Goal: Information Seeking & Learning: Learn about a topic

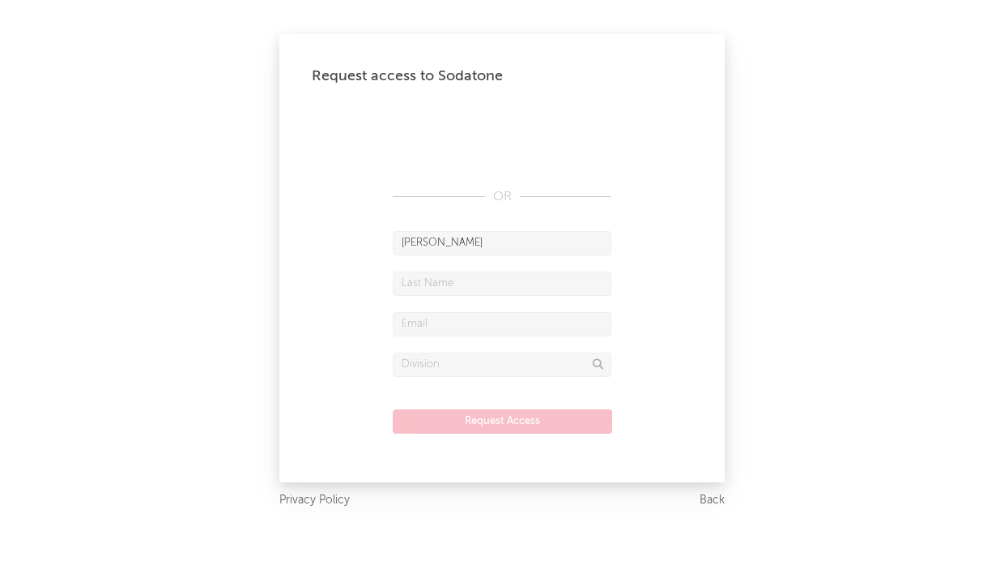
type input "[PERSON_NAME]"
type input "[PERSON_NAME][EMAIL_ADDRESS][DOMAIN_NAME]"
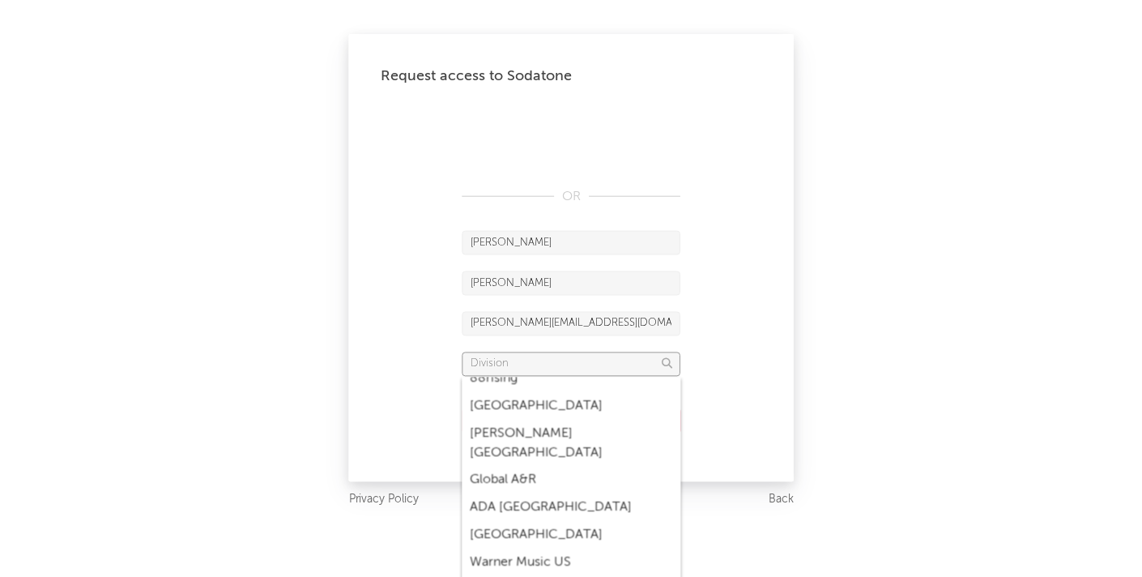
scroll to position [207, 0]
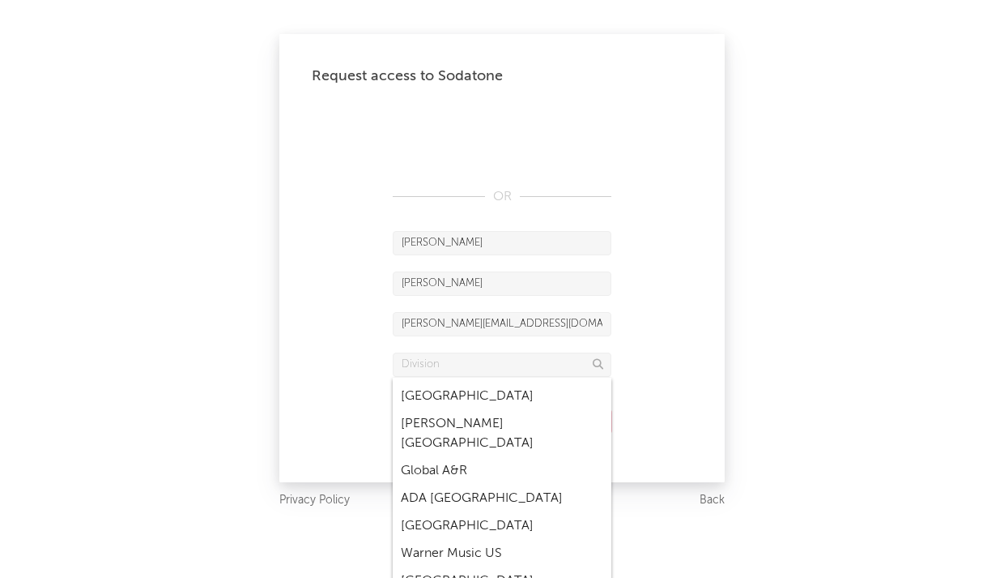
click at [467, 539] on div "Warner Music US" at bounding box center [502, 553] width 219 height 28
type input "Warner Music US"
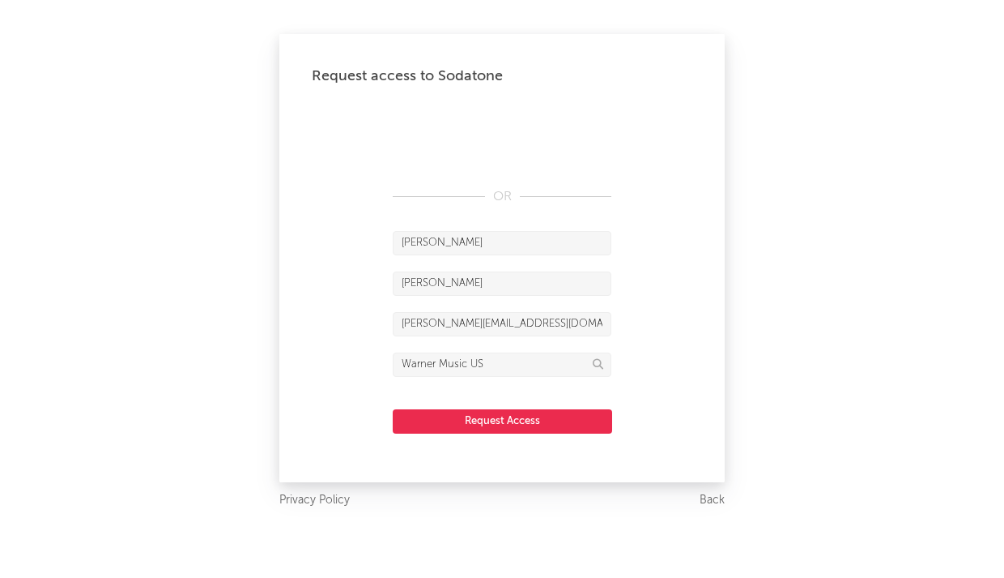
click at [527, 420] on button "Request Access" at bounding box center [503, 421] width 220 height 24
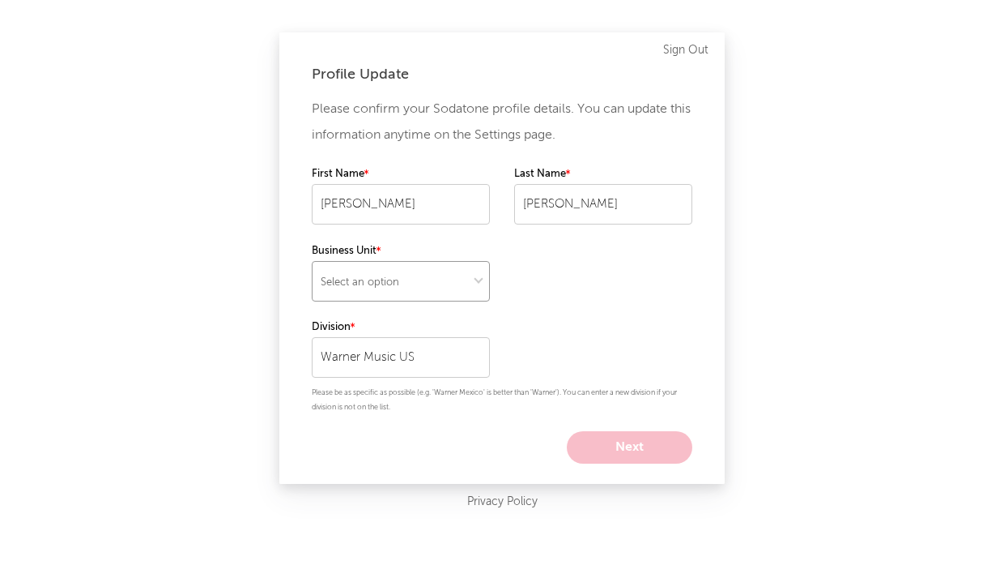
click at [424, 288] on select "Select an option" at bounding box center [401, 281] width 178 height 41
select select "recorded_music"
click at [312, 261] on select "Select an option" at bounding box center [401, 281] width 178 height 41
click at [626, 446] on button "Next" at bounding box center [630, 447] width 126 height 32
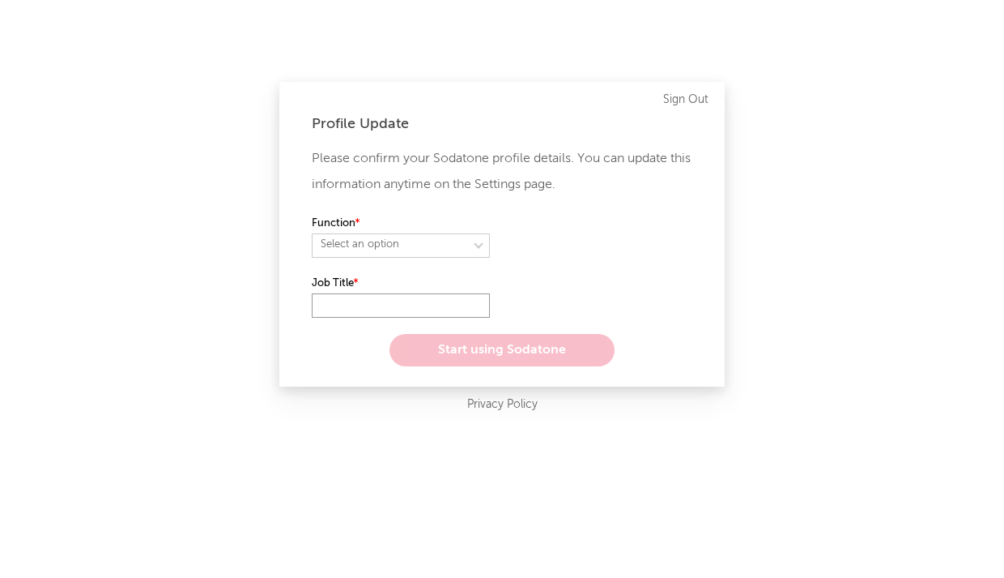
click at [432, 309] on input "text" at bounding box center [401, 305] width 178 height 24
click at [421, 241] on select "Select an option" at bounding box center [401, 245] width 178 height 24
select select "marketing"
click at [312, 233] on select "Select an option" at bounding box center [401, 245] width 178 height 24
click at [399, 309] on input "text" at bounding box center [401, 305] width 178 height 24
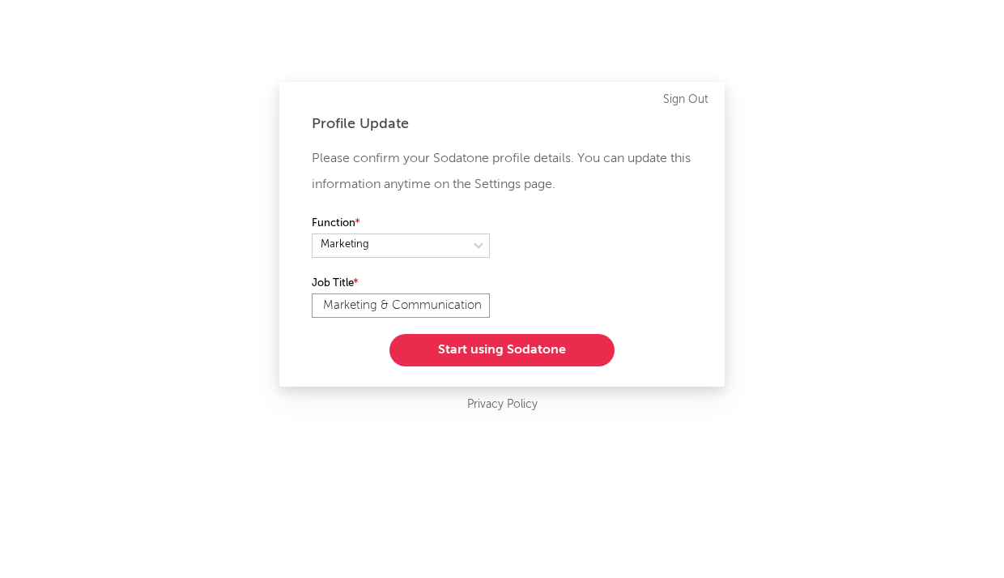
scroll to position [0, 20]
type input "VP Marketing & Communications"
click at [519, 356] on button "Start using Sodatone" at bounding box center [502, 350] width 225 height 32
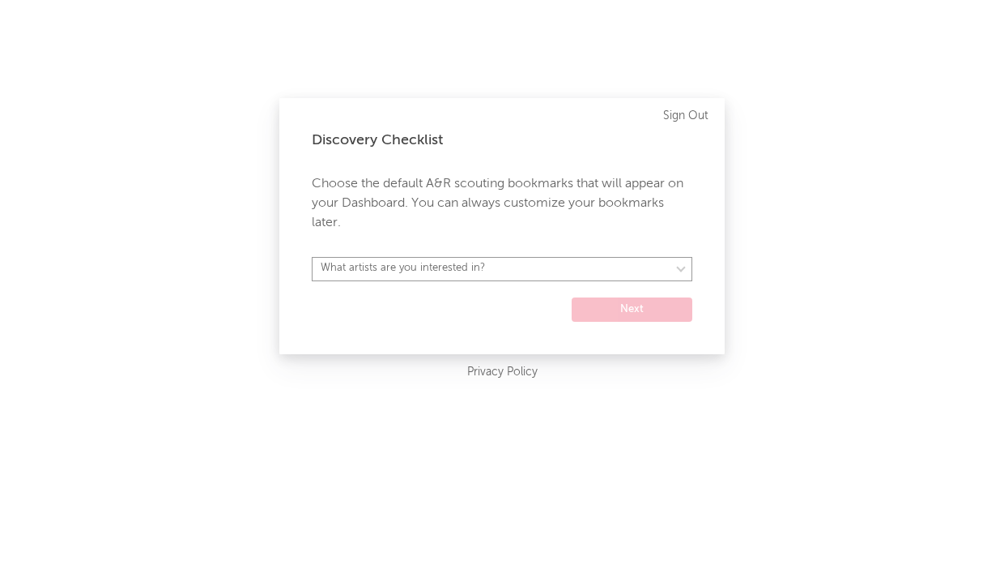
click at [519, 264] on select "What artists are you interested in? [GEOGRAPHIC_DATA] [GEOGRAPHIC_DATA] General…" at bounding box center [502, 269] width 381 height 24
click at [532, 270] on select "What artists are you interested in? [GEOGRAPHIC_DATA] [GEOGRAPHIC_DATA] General…" at bounding box center [502, 269] width 381 height 24
click at [502, 271] on select "What artists are you interested in? [GEOGRAPHIC_DATA] [GEOGRAPHIC_DATA] General…" at bounding box center [502, 269] width 381 height 24
select select "17"
click at [312, 257] on select "What artists are you interested in? [GEOGRAPHIC_DATA] [GEOGRAPHIC_DATA] General…" at bounding box center [502, 269] width 381 height 24
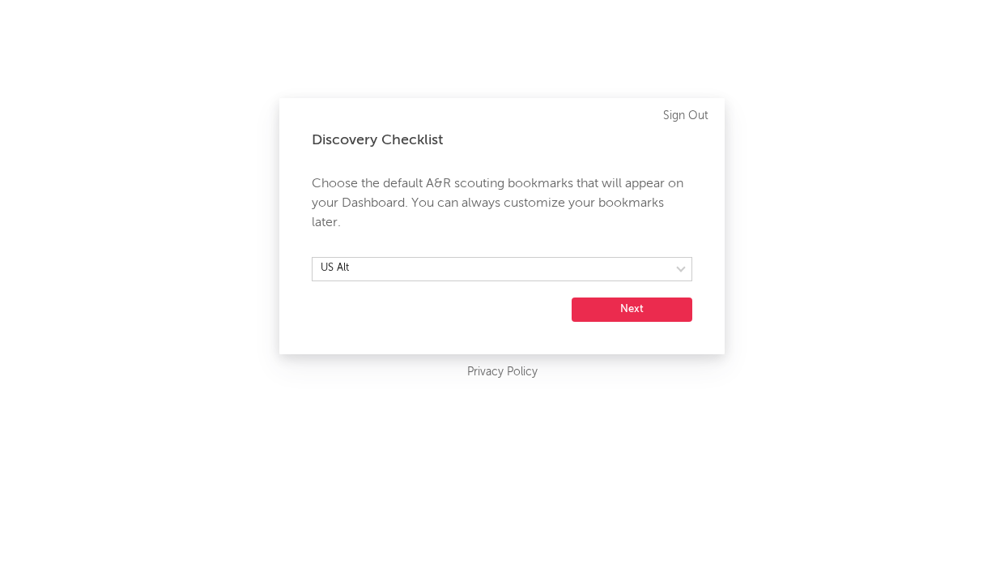
click at [646, 317] on button "Next" at bounding box center [632, 309] width 121 height 24
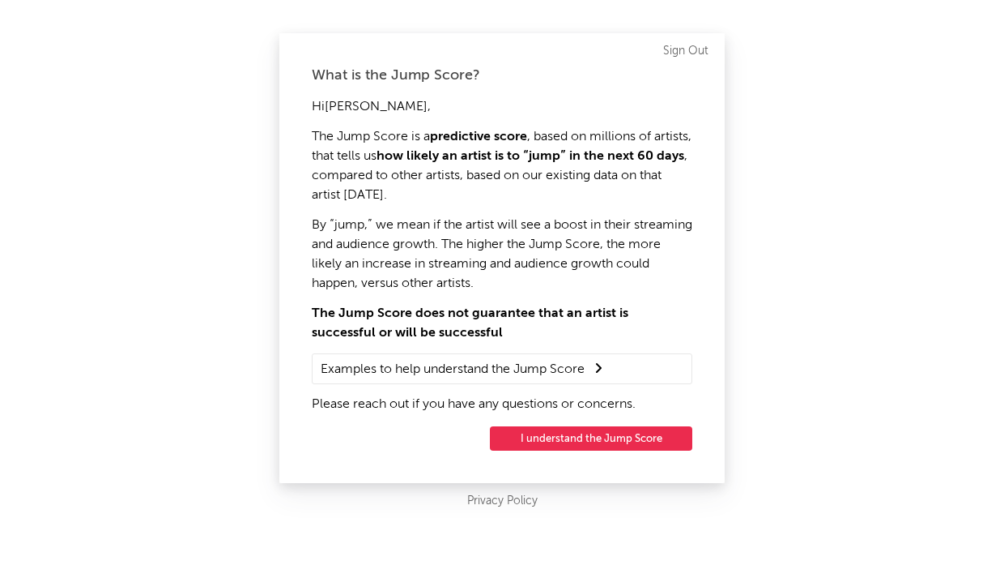
click at [550, 436] on button "I understand the Jump Score" at bounding box center [591, 438] width 203 height 24
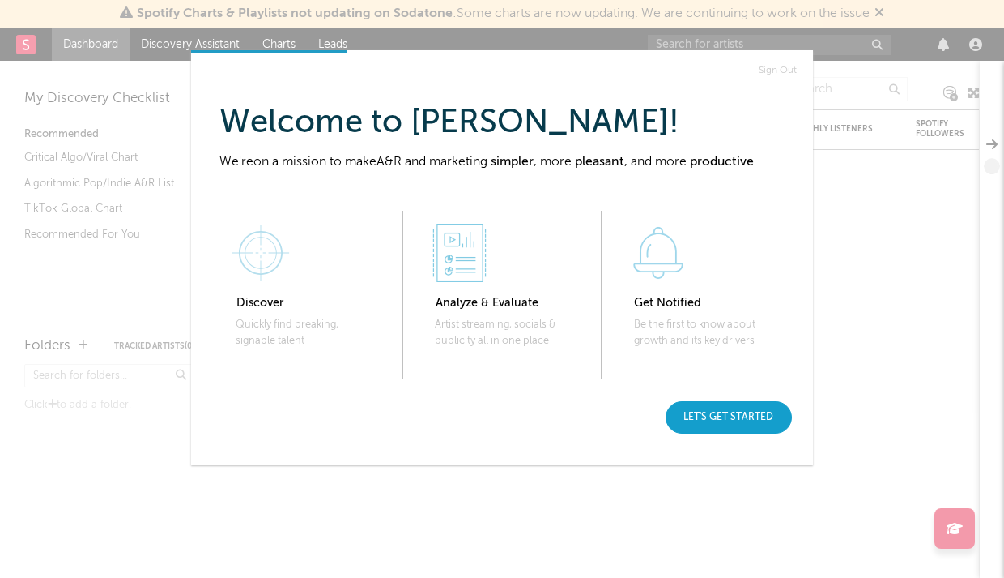
click at [706, 414] on div "Let's get started" at bounding box center [729, 417] width 126 height 32
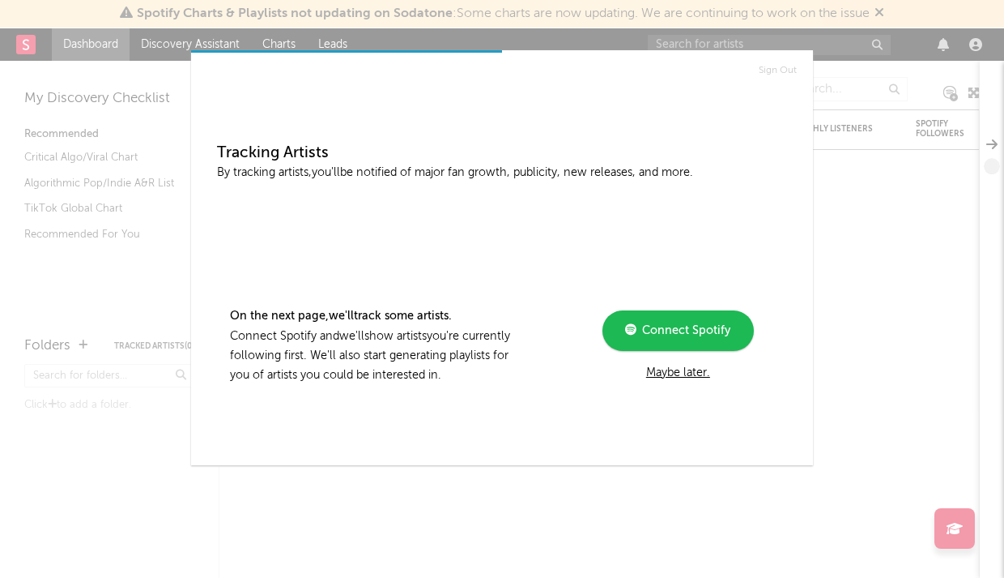
click at [667, 369] on div "Maybe later." at bounding box center [678, 372] width 218 height 19
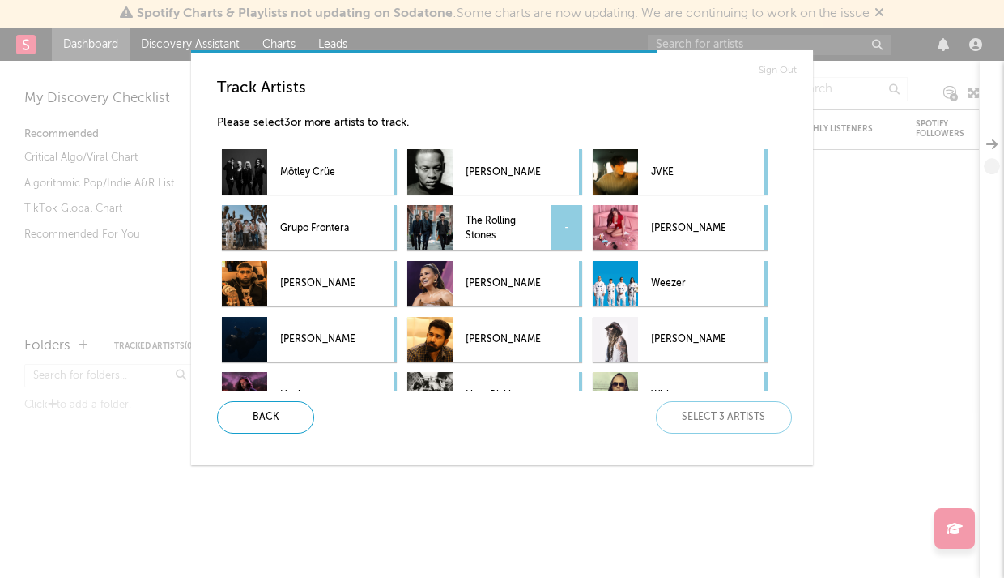
scroll to position [88, 0]
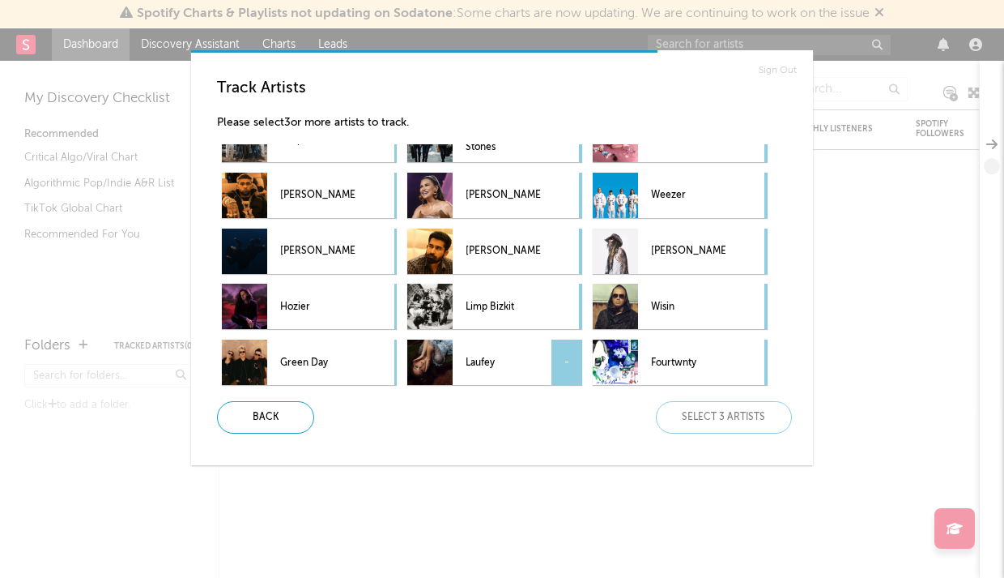
click at [514, 365] on p "Laufey" at bounding box center [503, 362] width 75 height 36
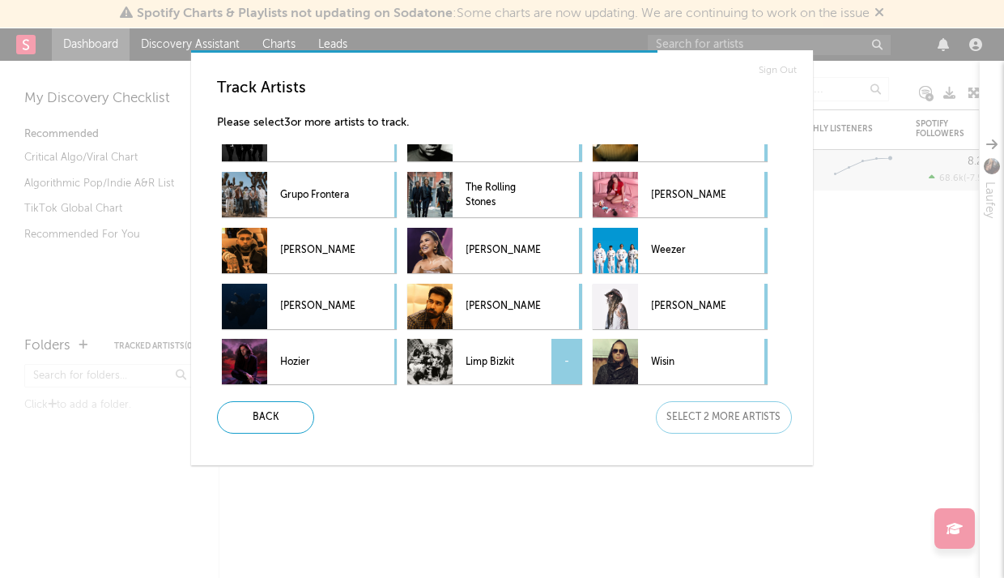
scroll to position [32, 0]
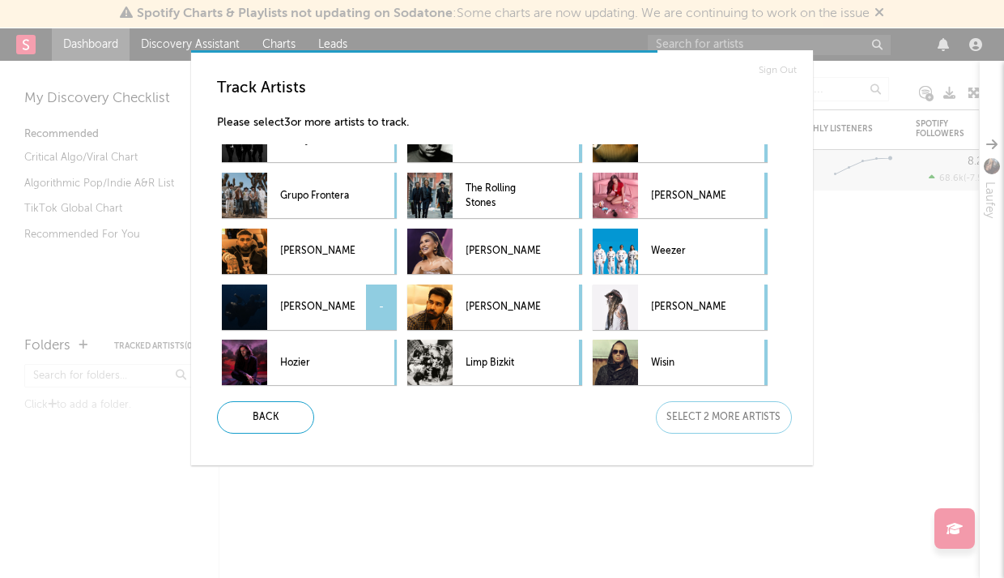
click at [289, 309] on p "[PERSON_NAME]" at bounding box center [317, 307] width 75 height 36
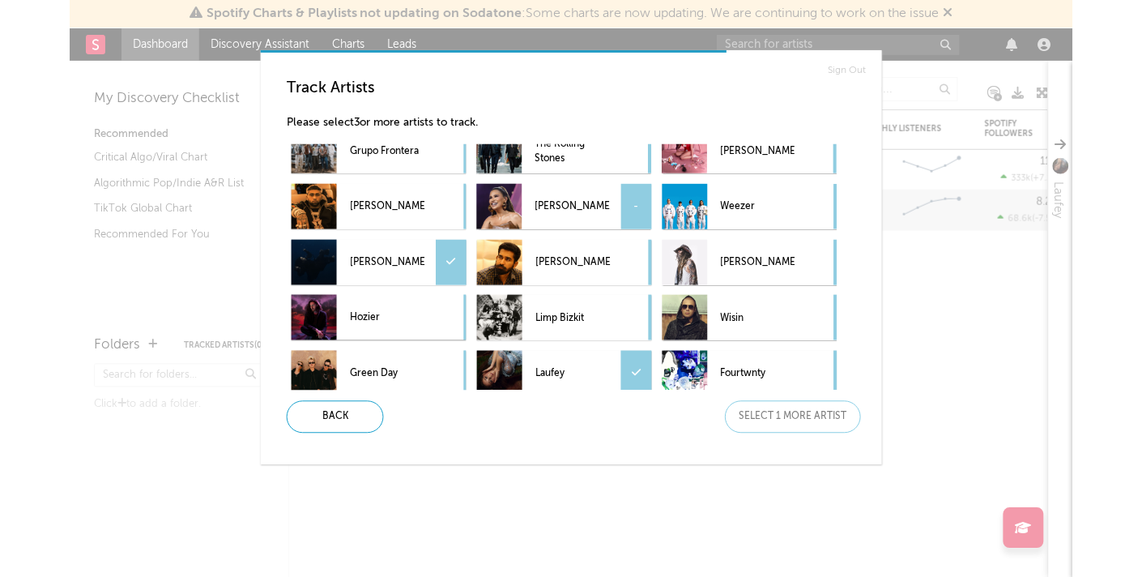
scroll to position [88, 0]
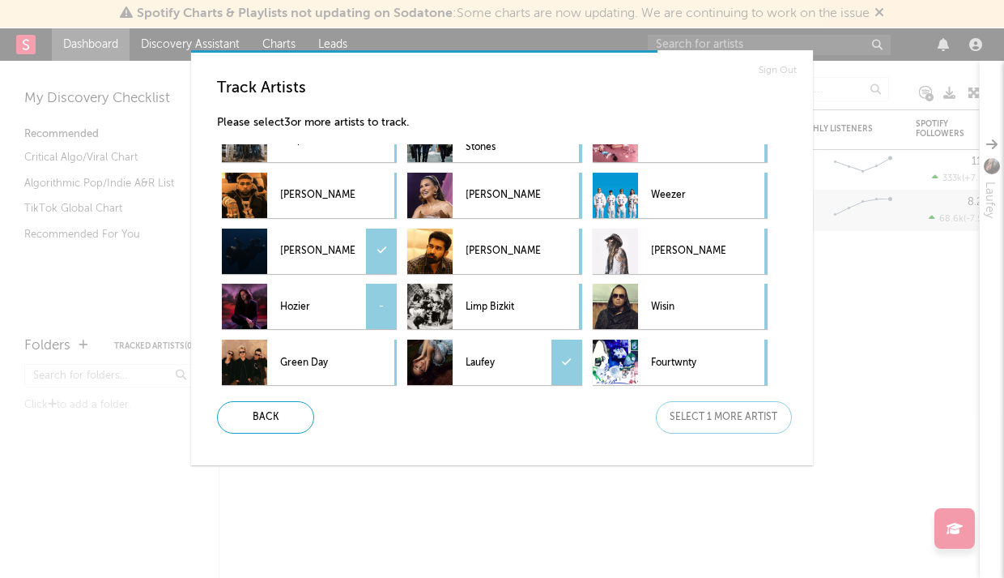
click at [313, 305] on p "Hozier" at bounding box center [317, 306] width 75 height 36
click at [718, 420] on div "Next" at bounding box center [724, 417] width 136 height 32
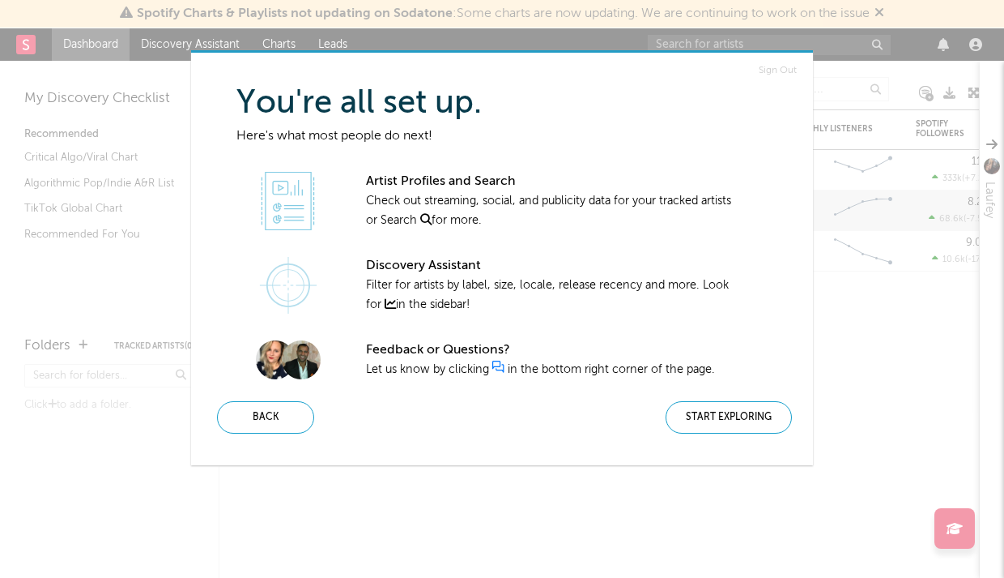
click at [718, 420] on div "Start Exploring" at bounding box center [729, 417] width 126 height 32
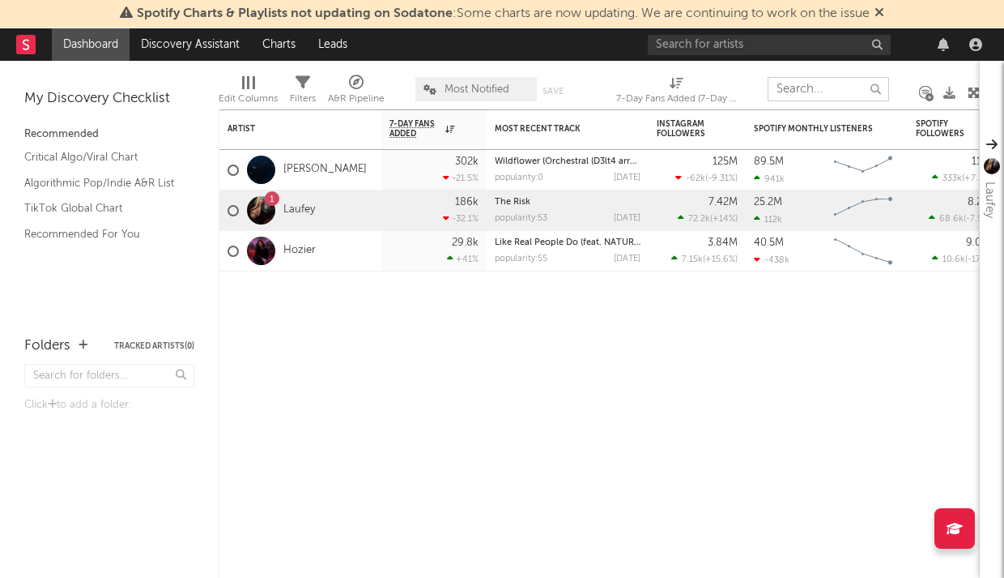
click at [811, 87] on input "text" at bounding box center [829, 89] width 122 height 24
click at [341, 204] on div "1 Laufey" at bounding box center [301, 210] width 162 height 41
click at [306, 209] on link "Laufey" at bounding box center [300, 210] width 32 height 14
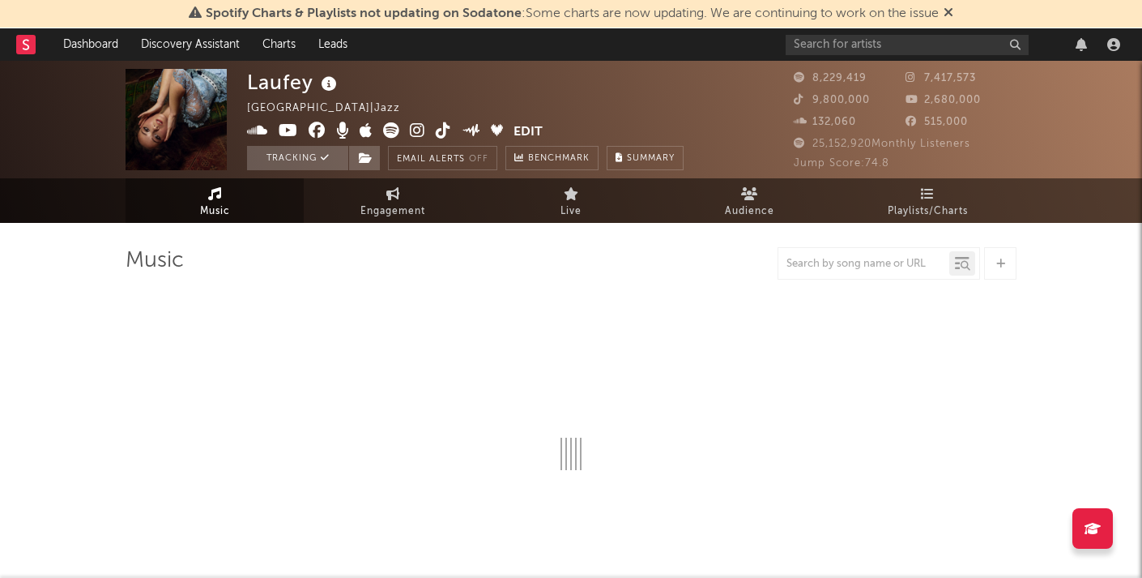
select select "6m"
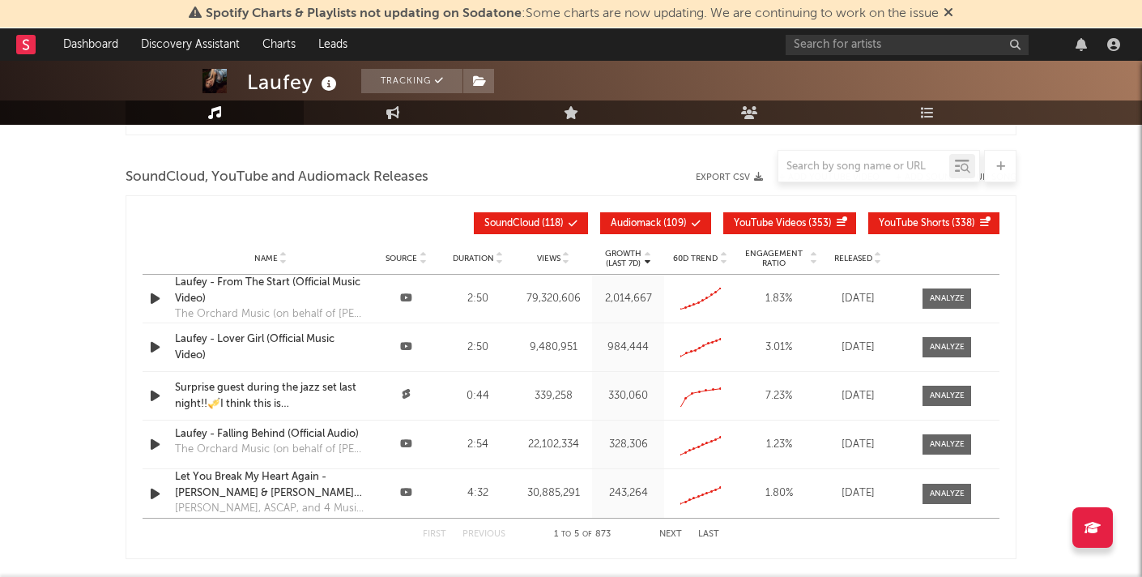
scroll to position [1831, 0]
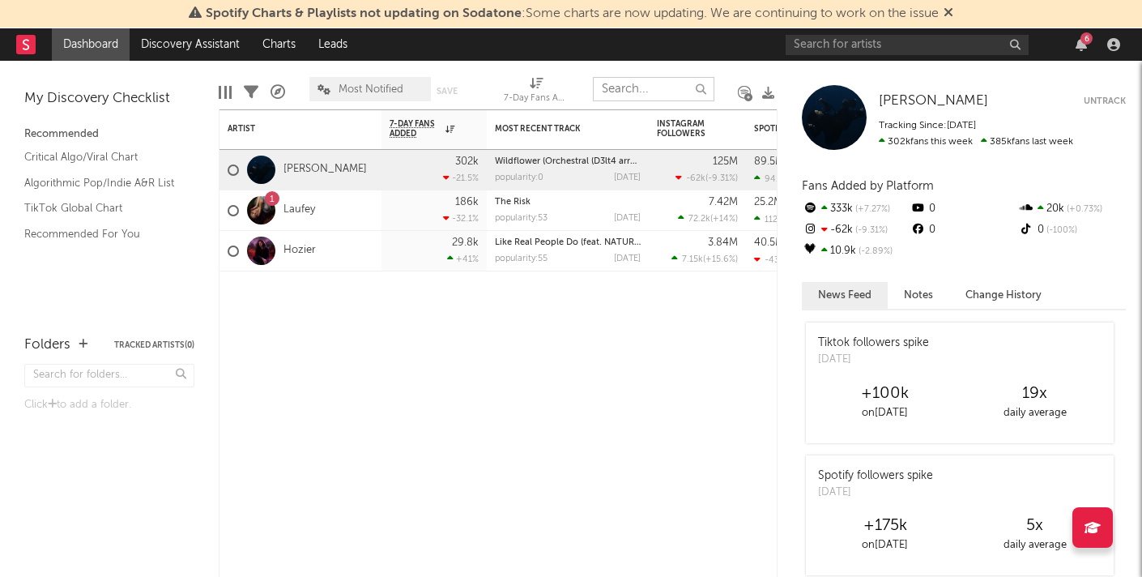
click at [628, 92] on input "text" at bounding box center [654, 89] width 122 height 24
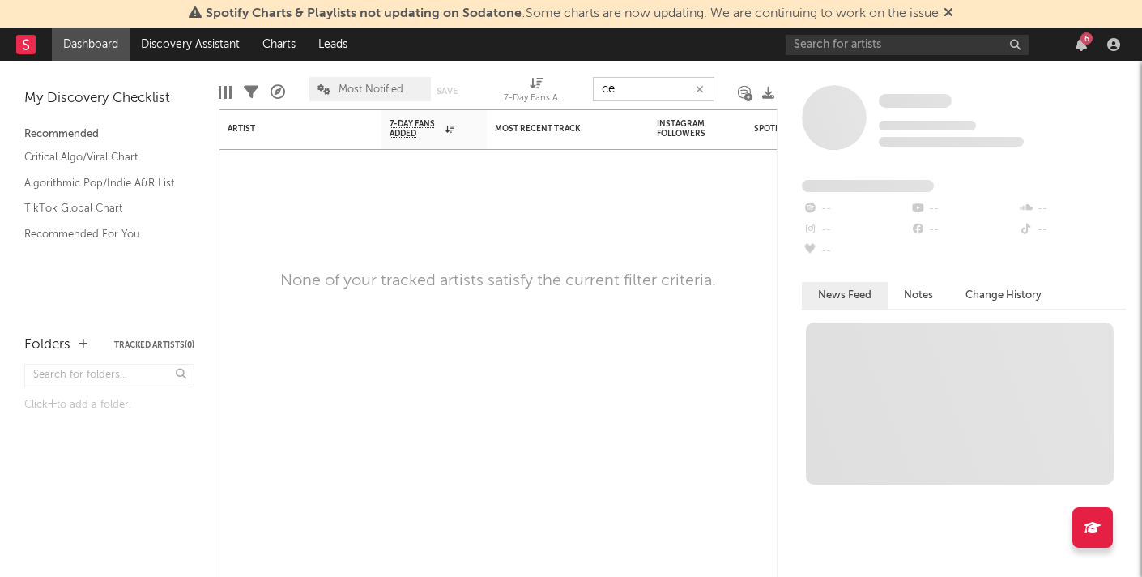
type input "c"
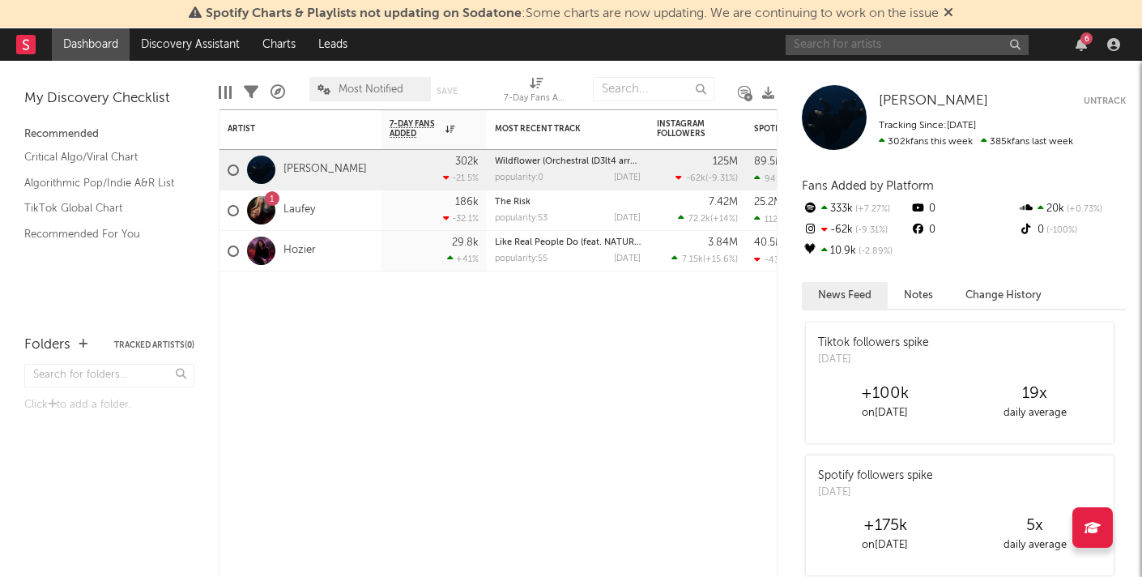
click at [848, 41] on input "text" at bounding box center [907, 45] width 243 height 20
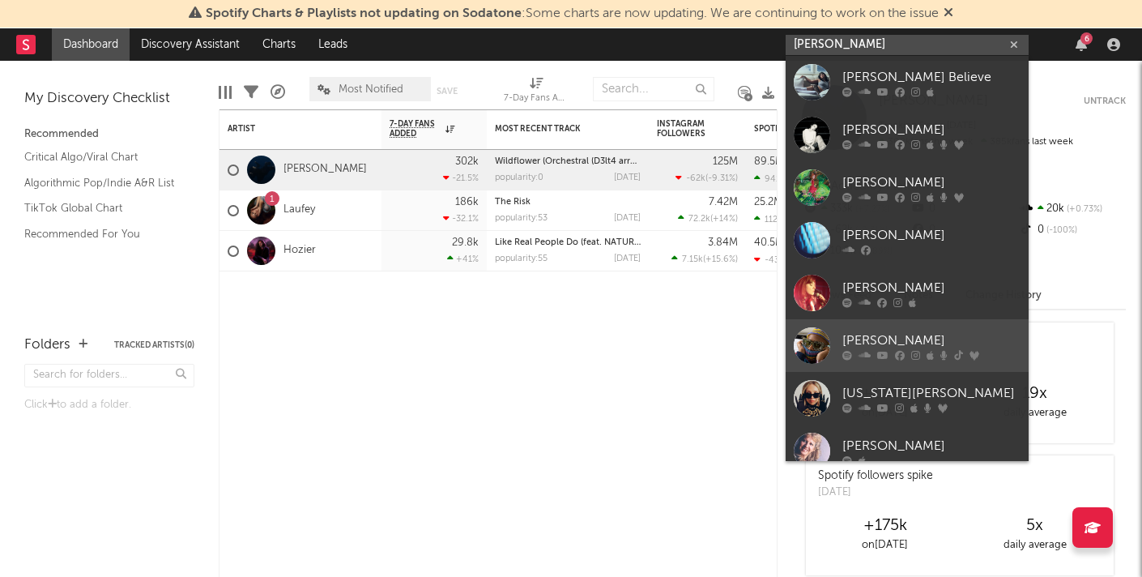
type input "[PERSON_NAME]"
click at [930, 339] on div "[PERSON_NAME]" at bounding box center [931, 339] width 178 height 19
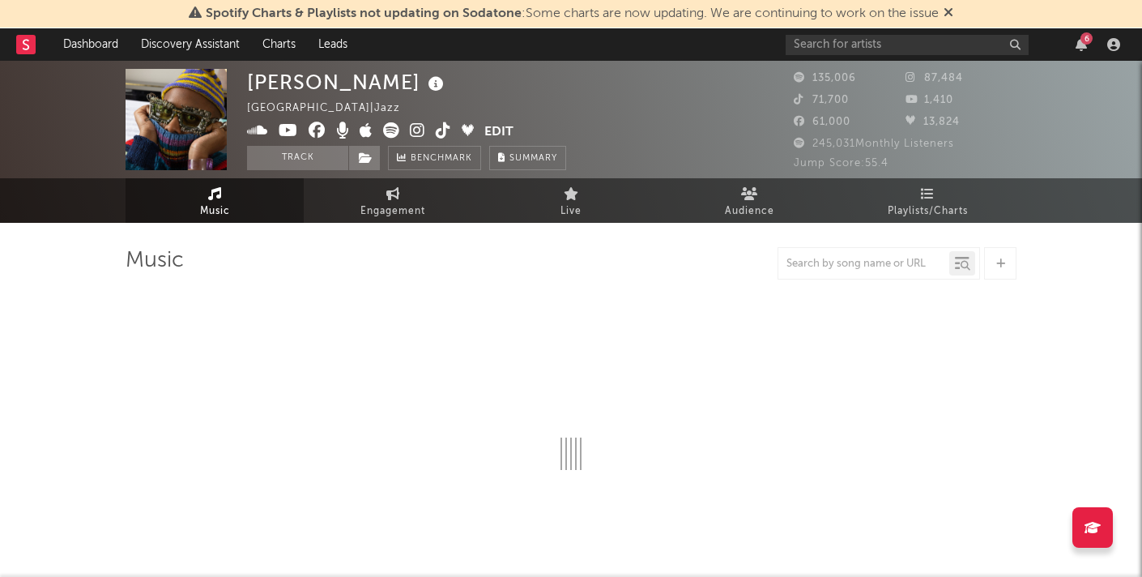
select select "6m"
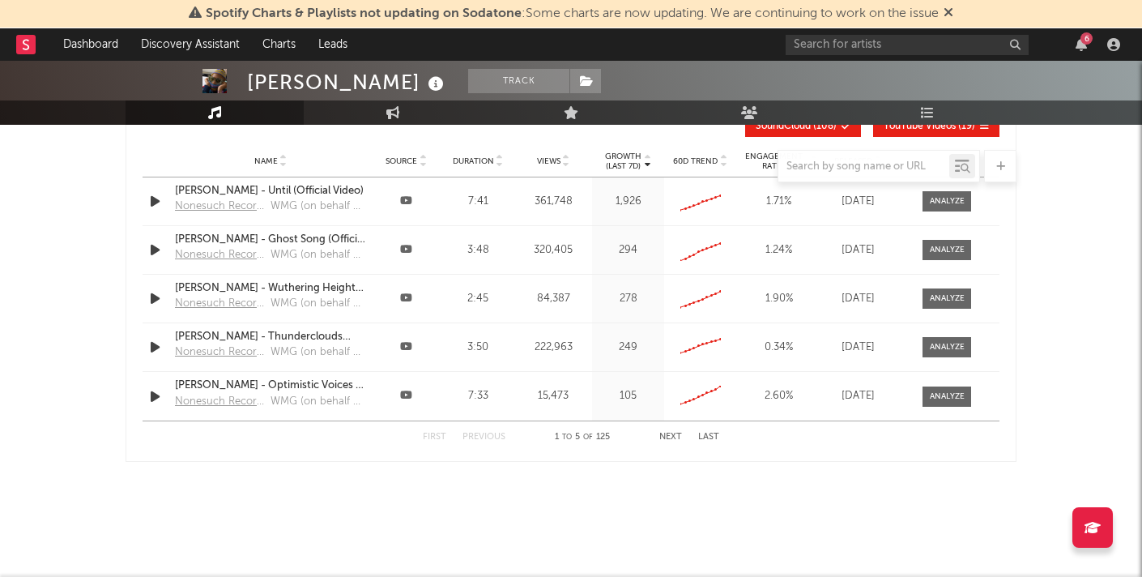
scroll to position [1850, 0]
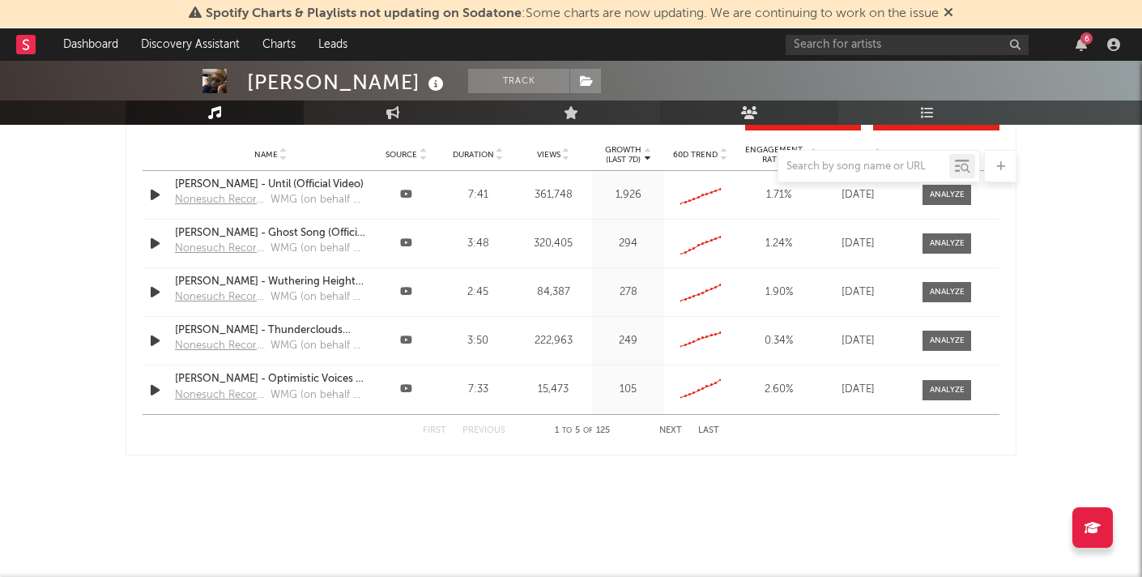
click at [750, 109] on icon at bounding box center [749, 112] width 17 height 13
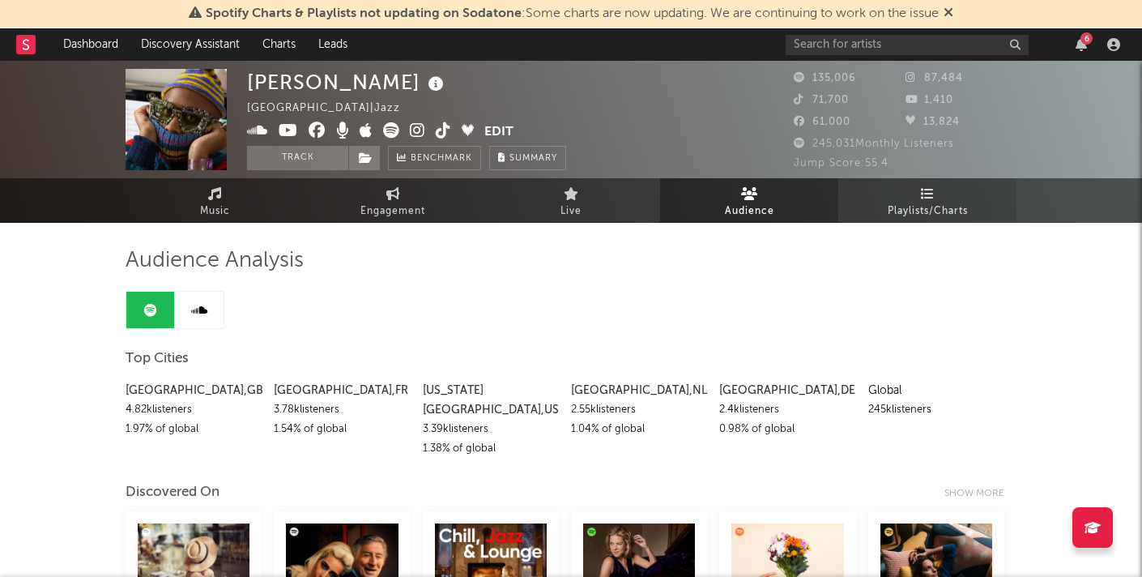
click at [922, 212] on span "Playlists/Charts" at bounding box center [928, 211] width 80 height 19
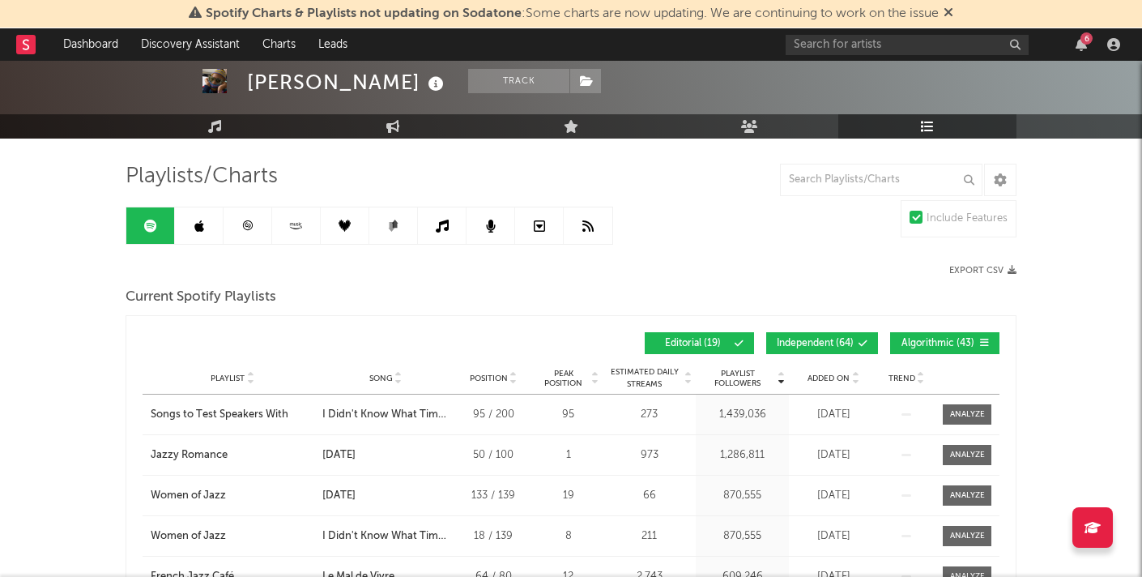
scroll to position [86, 0]
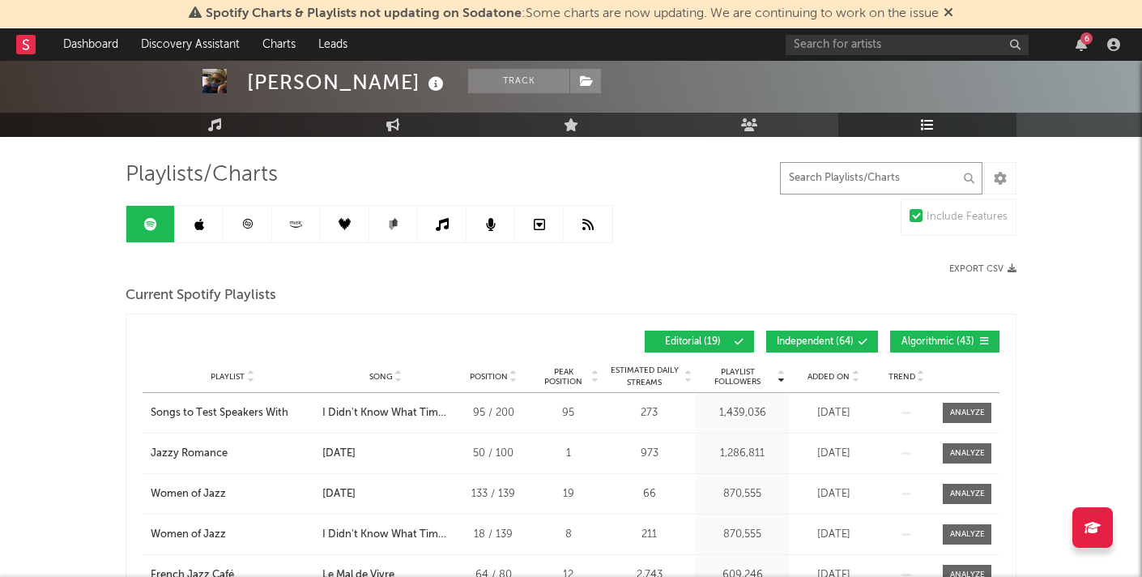
click at [836, 178] on input "text" at bounding box center [881, 178] width 203 height 32
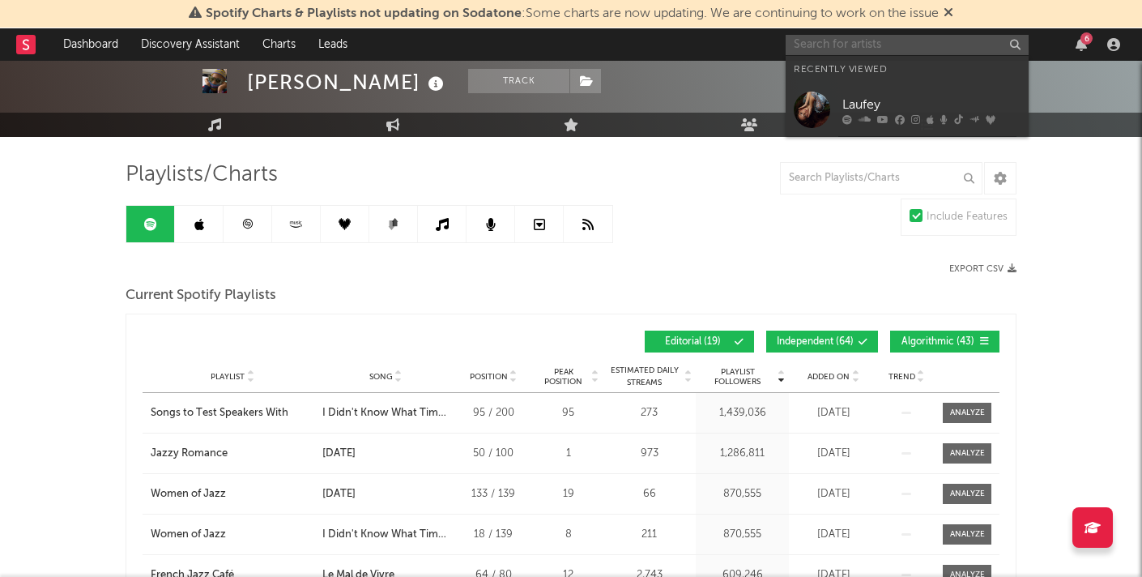
click at [830, 41] on input "text" at bounding box center [907, 45] width 243 height 20
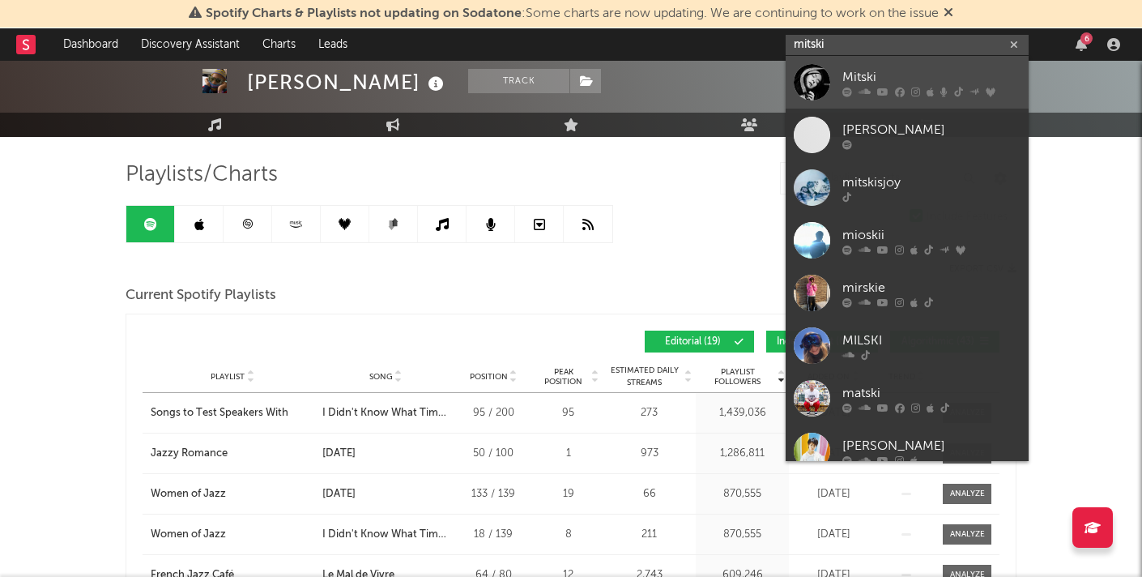
type input "mitski"
click at [910, 78] on div "Mitski" at bounding box center [931, 76] width 178 height 19
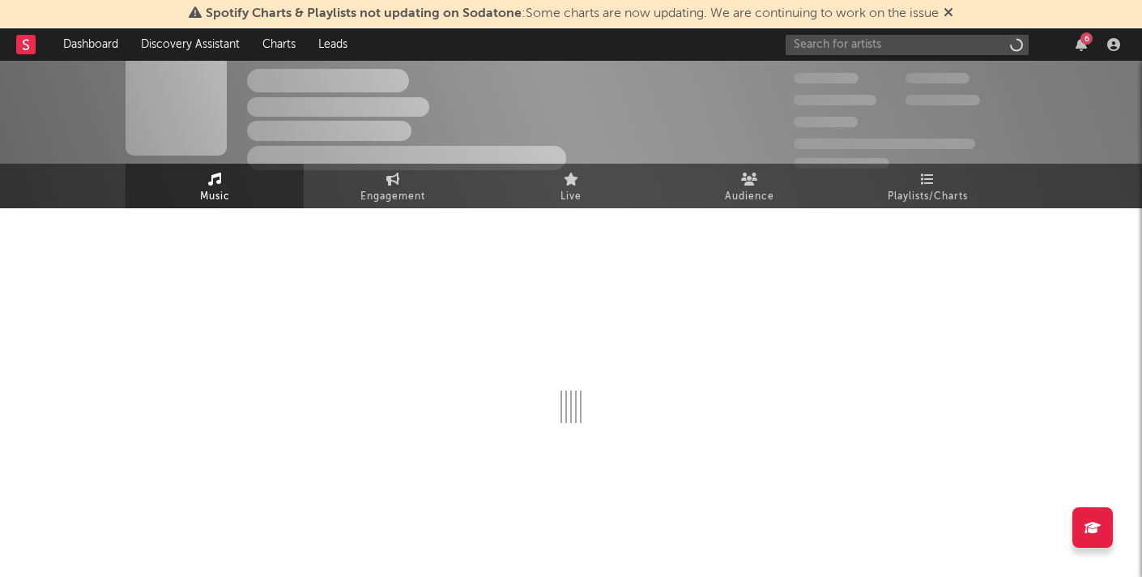
scroll to position [15, 0]
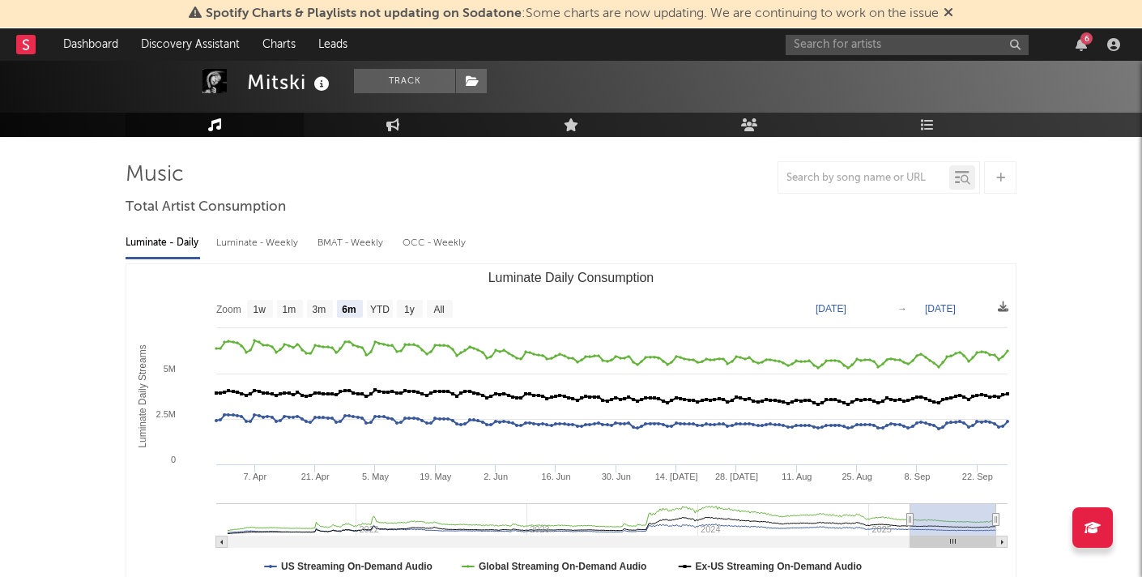
select select "6m"
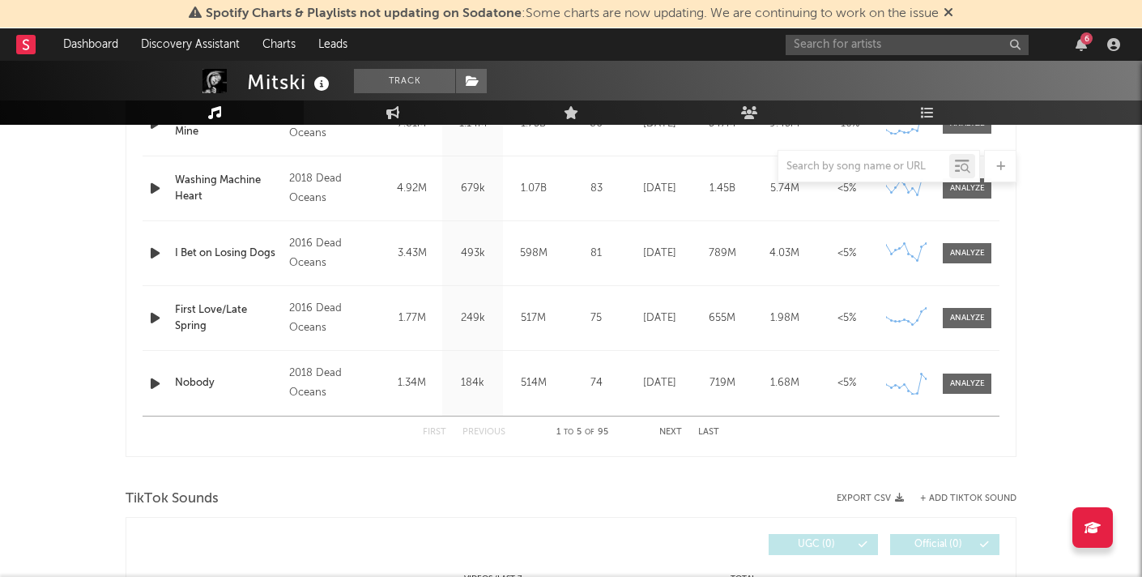
scroll to position [748, 0]
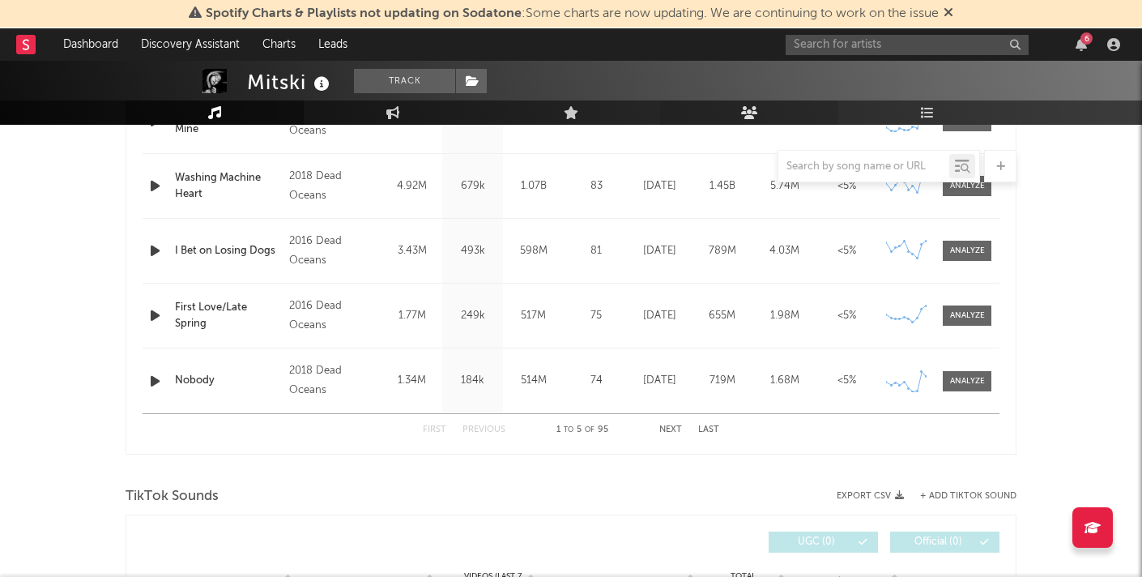
click at [744, 116] on icon at bounding box center [749, 112] width 17 height 13
